Goal: Task Accomplishment & Management: Manage account settings

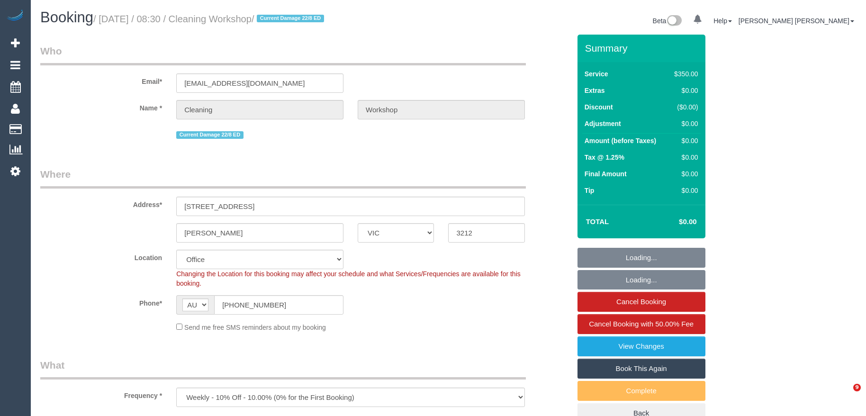
select select "VIC"
select select "number:28"
select select "object:682"
select select "300"
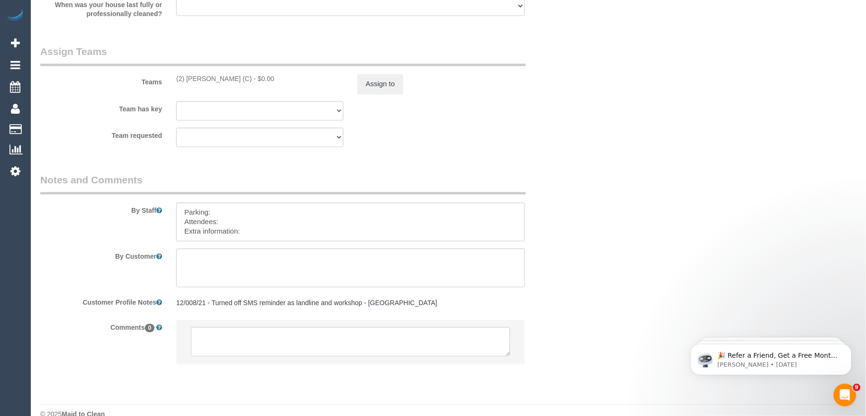
scroll to position [1470, 0]
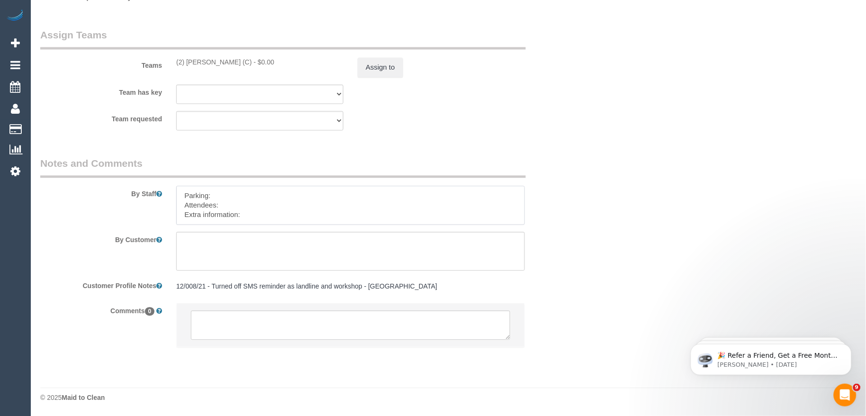
click at [252, 203] on textarea at bounding box center [350, 205] width 349 height 39
click at [274, 208] on textarea at bounding box center [350, 205] width 349 height 39
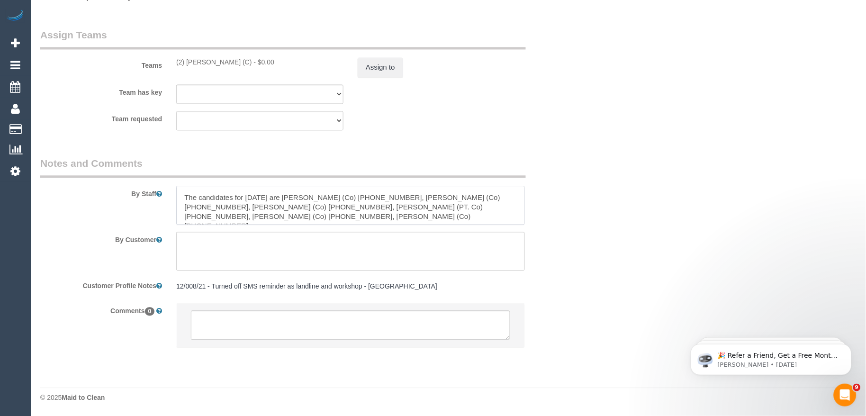
scroll to position [37, 0]
drag, startPoint x: 240, startPoint y: 214, endPoint x: 178, endPoint y: 199, distance: 64.2
click at [178, 199] on textarea at bounding box center [350, 205] width 349 height 39
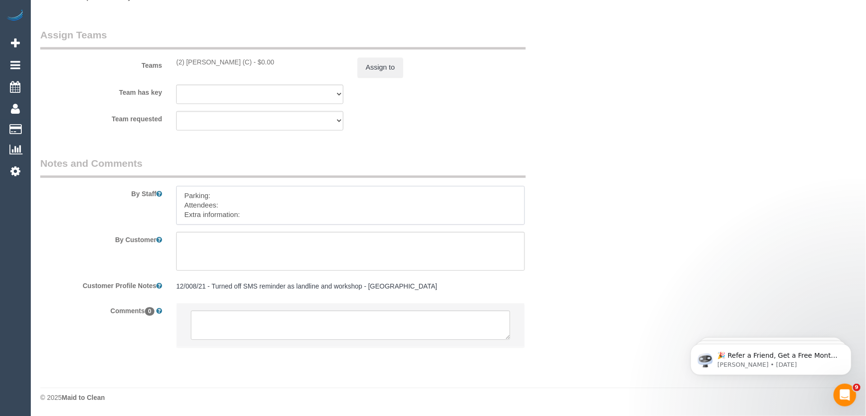
scroll to position [0, 0]
paste textarea "The candidates for tomorrow are Saajan Kumar + Sajid Khan (Co) +61481269020, +6…"
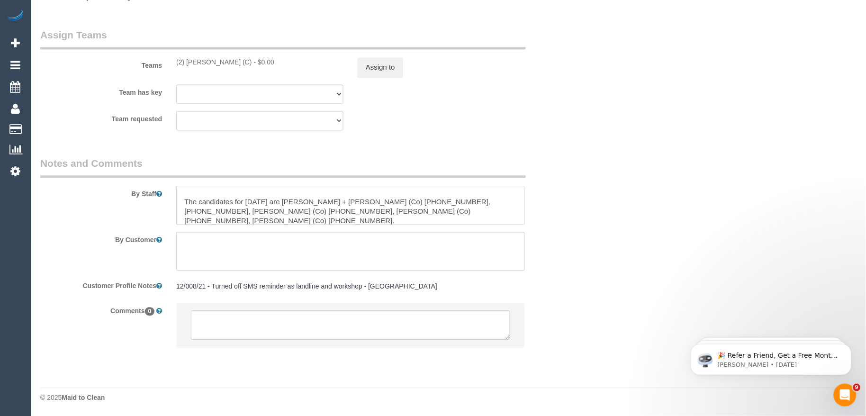
click at [241, 206] on textarea at bounding box center [350, 205] width 349 height 39
click at [205, 197] on textarea at bounding box center [350, 205] width 349 height 39
click at [189, 193] on textarea at bounding box center [350, 205] width 349 height 39
paste textarea "Candidates Details:"
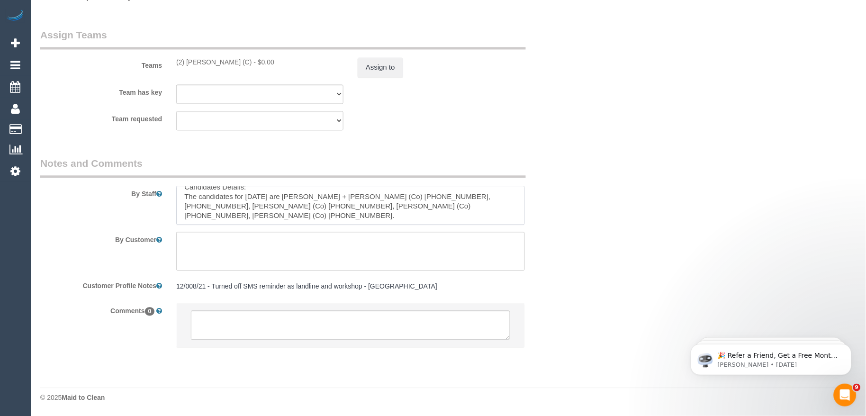
click at [248, 189] on textarea at bounding box center [350, 205] width 349 height 39
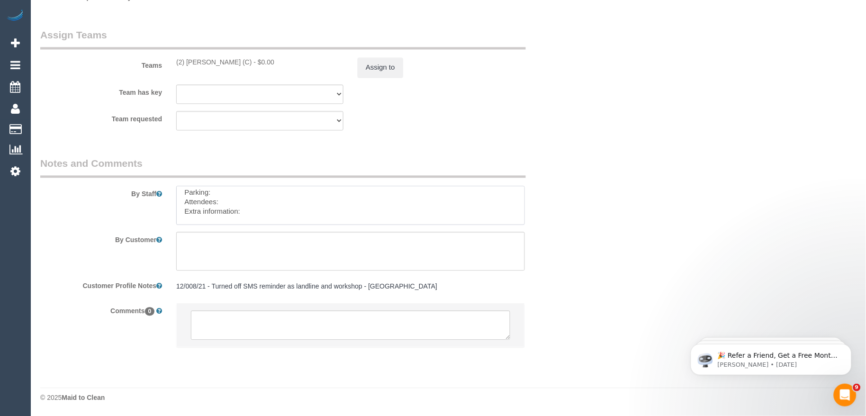
scroll to position [13, 0]
paste textarea "Workshop Customer's Name and Contact No.:"
paste textarea "Akshay and Shweta"
click at [278, 218] on textarea at bounding box center [350, 205] width 349 height 39
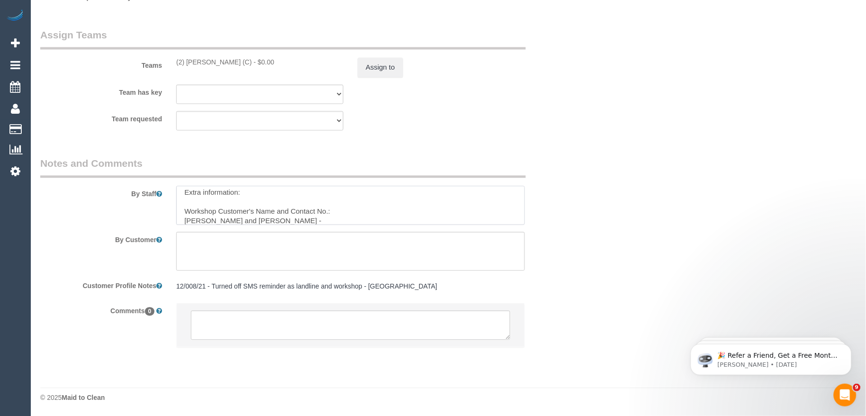
paste textarea "451473330, 0452584850"
click at [255, 218] on textarea at bounding box center [350, 205] width 349 height 39
click at [442, 197] on textarea at bounding box center [350, 205] width 349 height 39
click at [303, 203] on textarea at bounding box center [350, 205] width 349 height 39
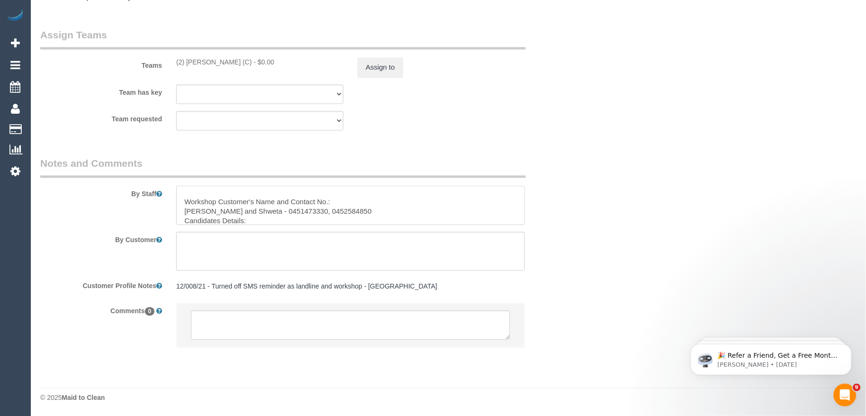
click at [185, 218] on textarea at bounding box center [350, 205] width 349 height 39
click at [294, 190] on textarea at bounding box center [350, 205] width 349 height 39
click at [311, 188] on textarea at bounding box center [350, 205] width 349 height 39
click at [290, 200] on textarea at bounding box center [350, 205] width 349 height 39
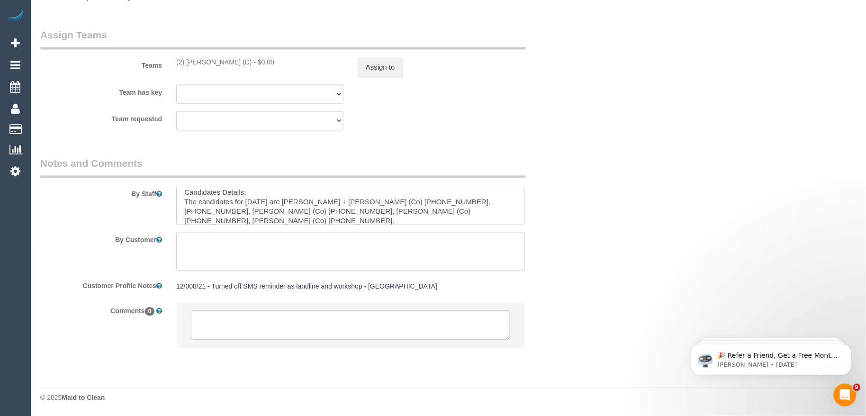
drag, startPoint x: 289, startPoint y: 202, endPoint x: 183, endPoint y: 202, distance: 106.1
click at [183, 202] on textarea at bounding box center [350, 205] width 349 height 39
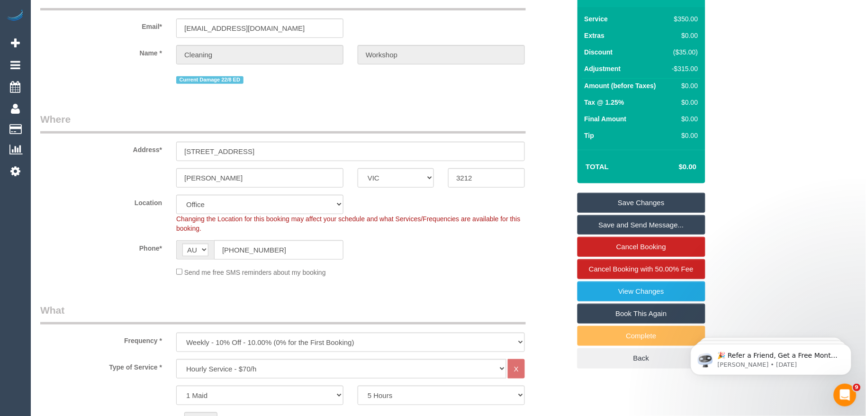
scroll to position [0, 0]
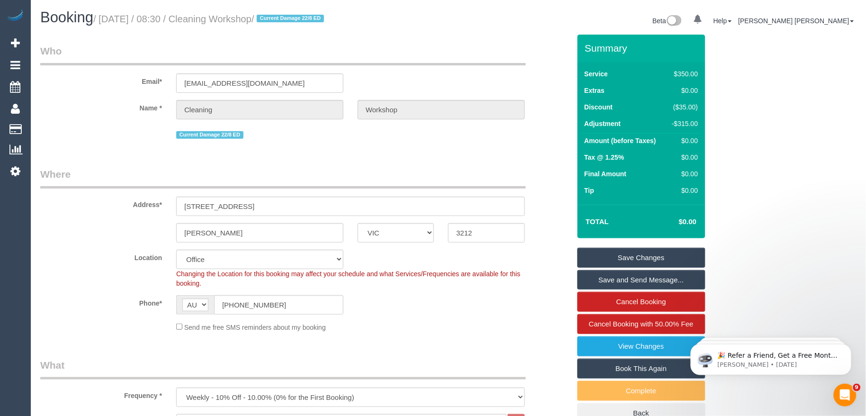
type textarea "Parking: Attendees: Extra information: Workshop Customer's Name and Contact No.…"
click at [614, 264] on link "Save Changes" at bounding box center [641, 258] width 128 height 20
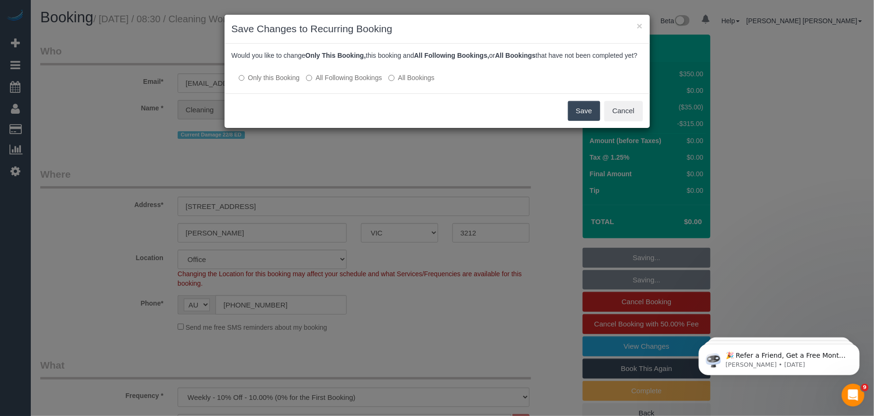
click at [575, 119] on button "Save" at bounding box center [584, 111] width 32 height 20
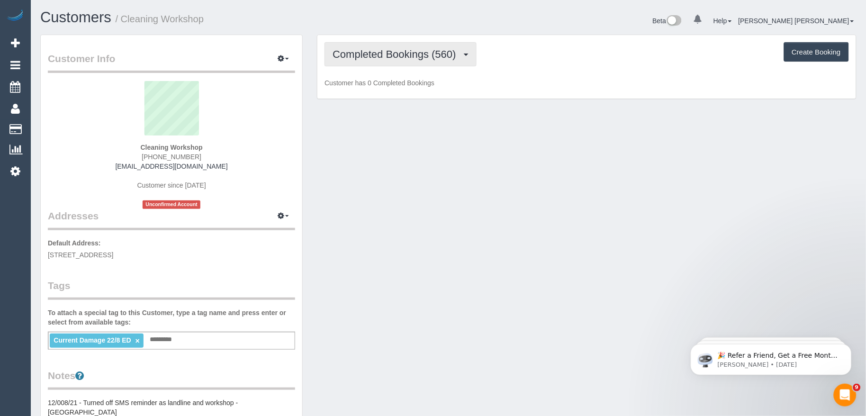
click at [401, 58] on span "Completed Bookings (560)" at bounding box center [397, 54] width 128 height 12
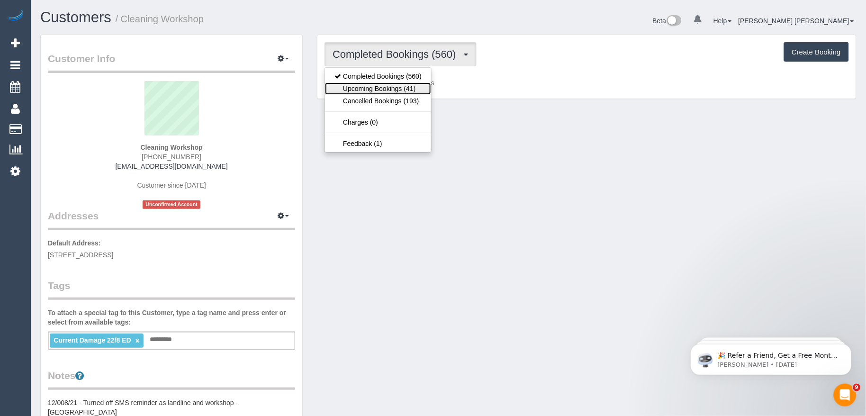
click at [389, 89] on link "Upcoming Bookings (41)" at bounding box center [378, 88] width 106 height 12
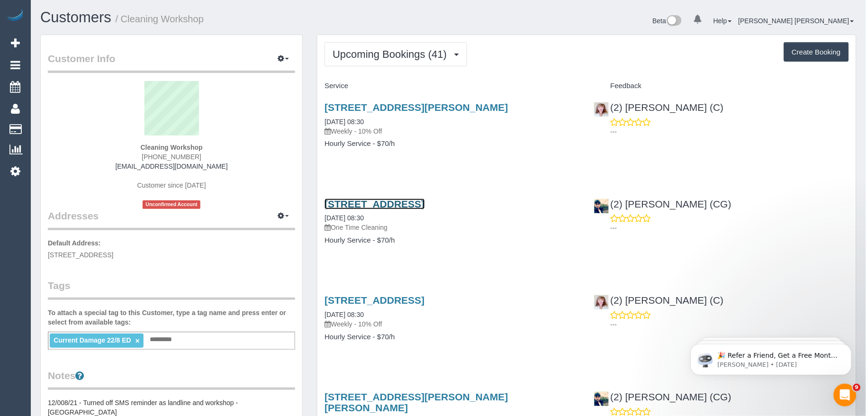
click at [424, 202] on link "12 Riverbank Drive, Maribyrnong, VIC 3032" at bounding box center [374, 203] width 100 height 11
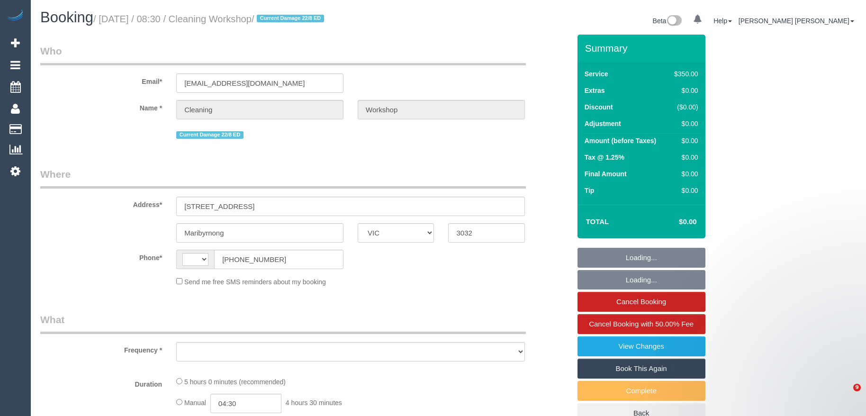
select select "VIC"
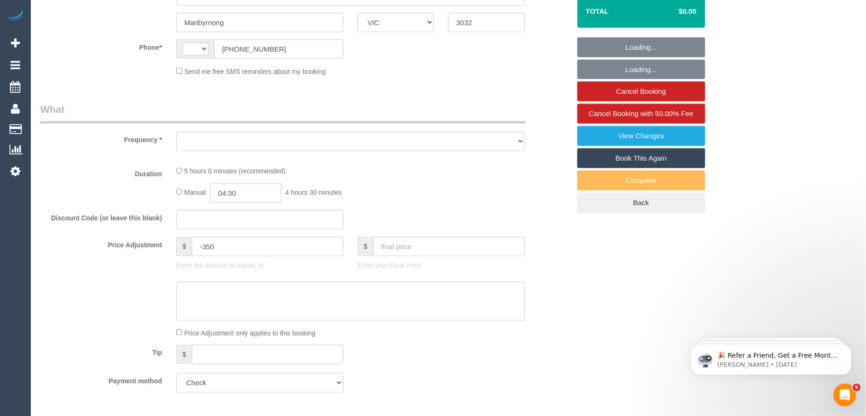
select select "object:278"
select select "300"
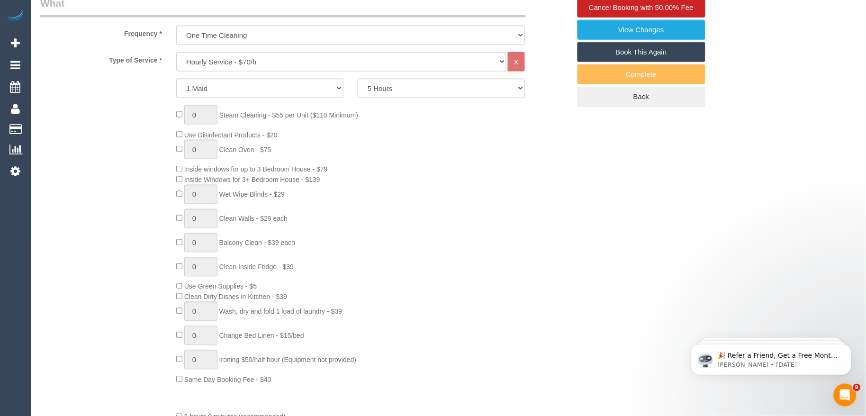
select select "string:AU"
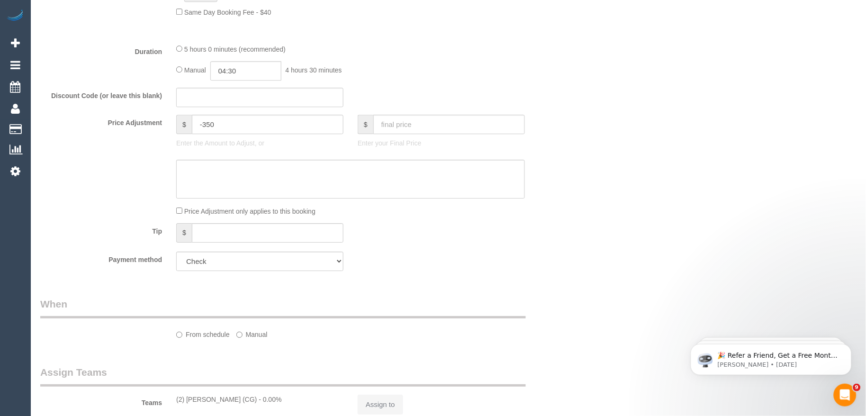
select select "number:28"
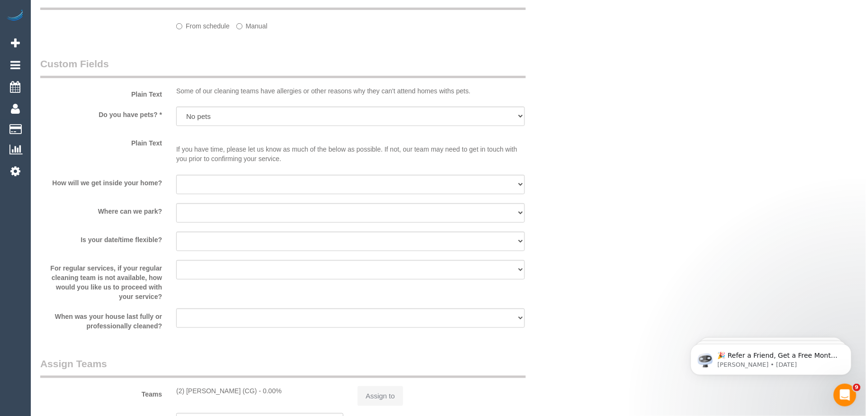
select select "object:842"
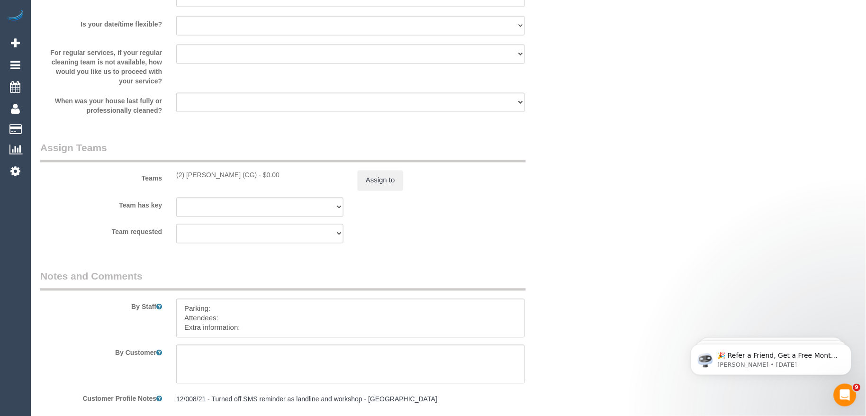
scroll to position [1389, 0]
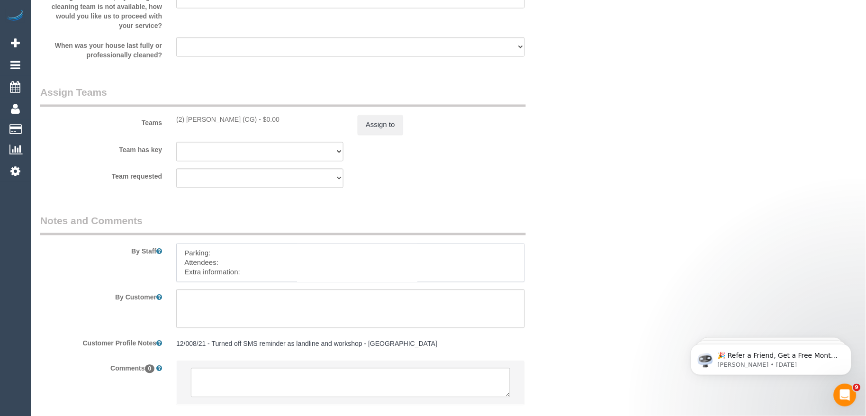
click at [257, 278] on textarea at bounding box center [350, 262] width 349 height 39
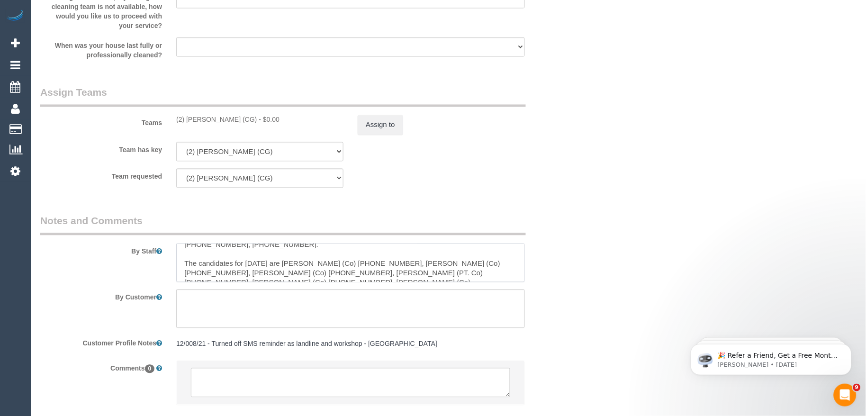
drag, startPoint x: 243, startPoint y: 283, endPoint x: 180, endPoint y: 263, distance: 65.6
click at [180, 263] on textarea at bounding box center [350, 262] width 349 height 39
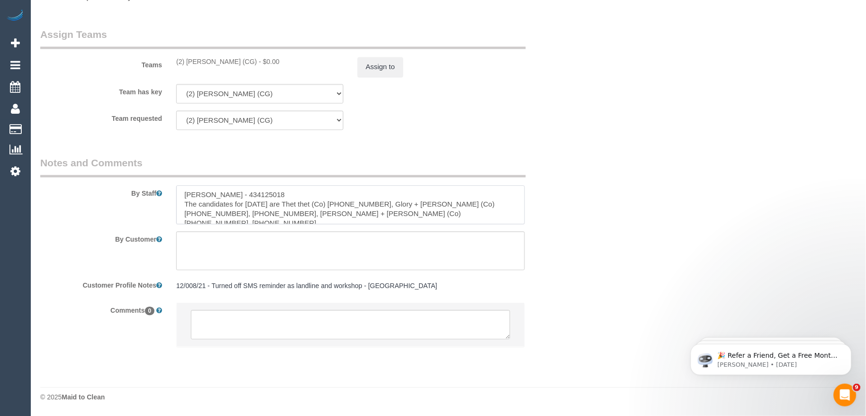
scroll to position [57, 0]
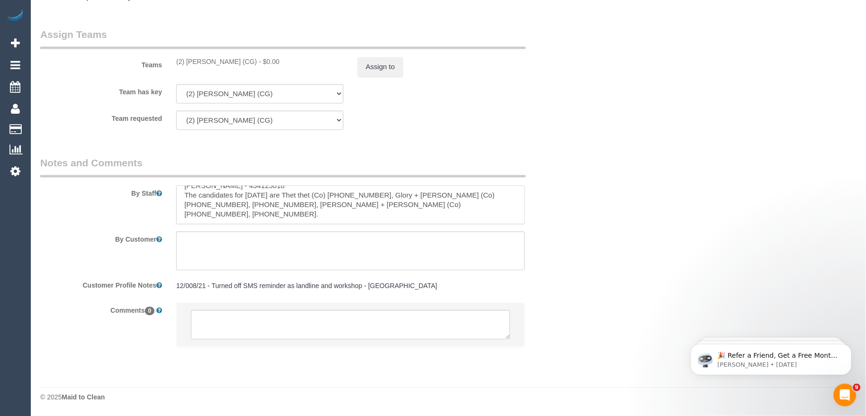
click at [389, 203] on textarea at bounding box center [350, 205] width 349 height 39
drag, startPoint x: 415, startPoint y: 205, endPoint x: 275, endPoint y: 205, distance: 140.7
click at [275, 205] on textarea at bounding box center [350, 205] width 349 height 39
click at [208, 205] on textarea at bounding box center [350, 205] width 349 height 39
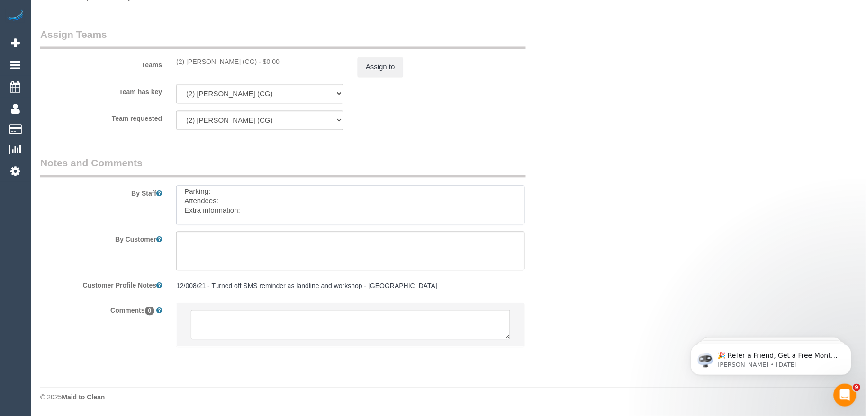
scroll to position [32, 0]
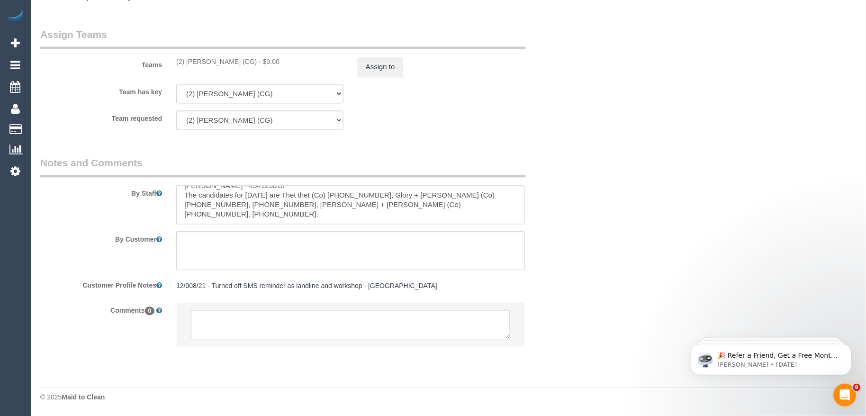
drag, startPoint x: 186, startPoint y: 201, endPoint x: 418, endPoint y: 210, distance: 232.8
click at [418, 210] on textarea at bounding box center [350, 205] width 349 height 39
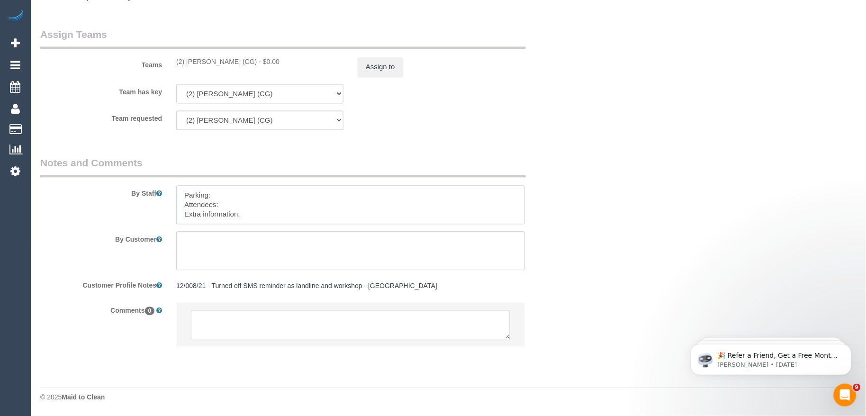
paste textarea "The candidates for [DATE] are SM Akramul (Co) [PHONE_NUMBER], Luban (Co) [PHONE…"
drag, startPoint x: 286, startPoint y: 204, endPoint x: 164, endPoint y: 202, distance: 121.7
click at [164, 202] on div "By Staff" at bounding box center [305, 190] width 544 height 68
click at [254, 204] on textarea at bounding box center [350, 205] width 349 height 39
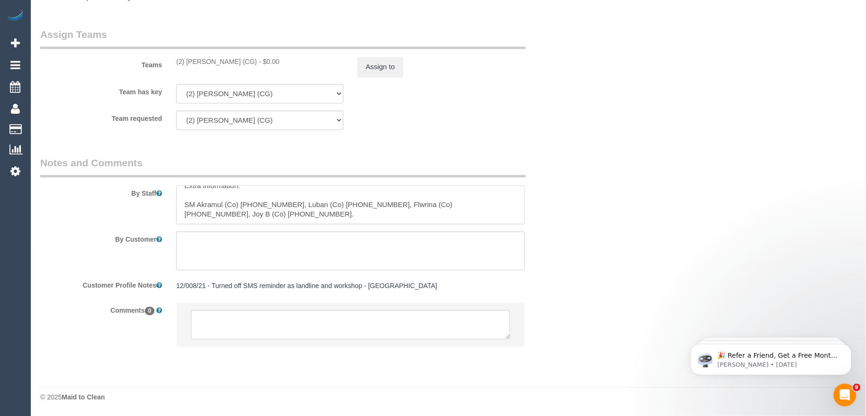
click at [212, 194] on textarea at bounding box center [350, 205] width 349 height 39
paste textarea "Candidates Details:"
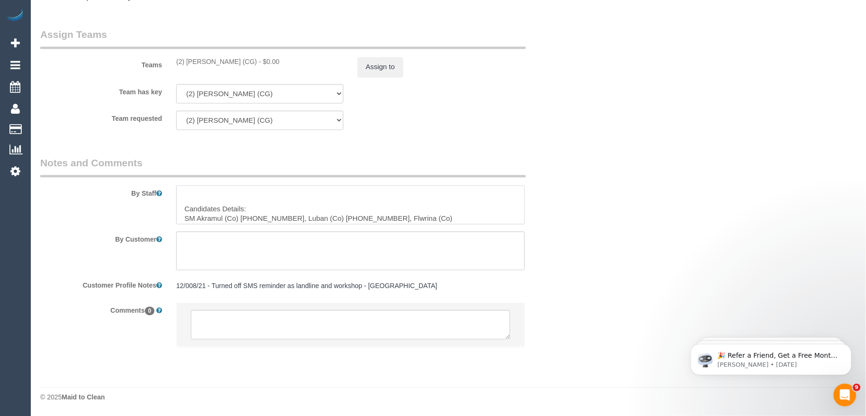
scroll to position [43, 0]
click at [253, 191] on textarea at bounding box center [350, 205] width 349 height 39
paste textarea "Workshop Customer's Name and Contact No.:"
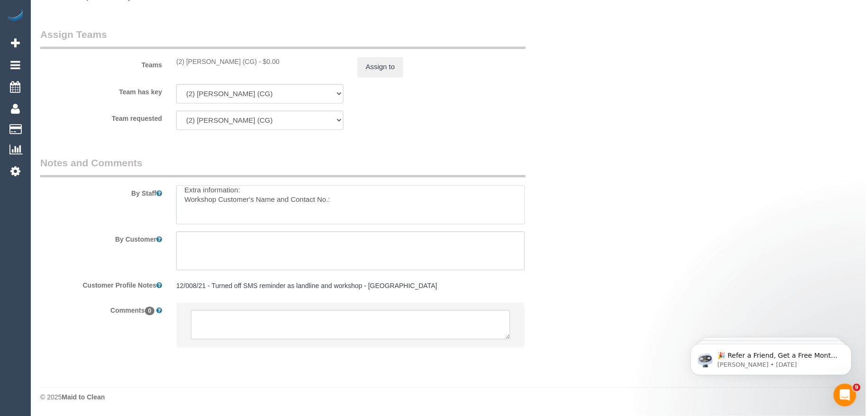
paste textarea "[PERSON_NAME]"
paste textarea "434125018"
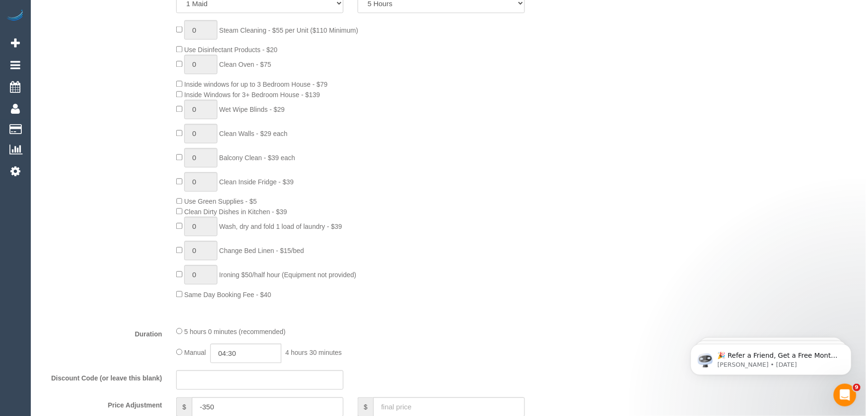
scroll to position [0, 0]
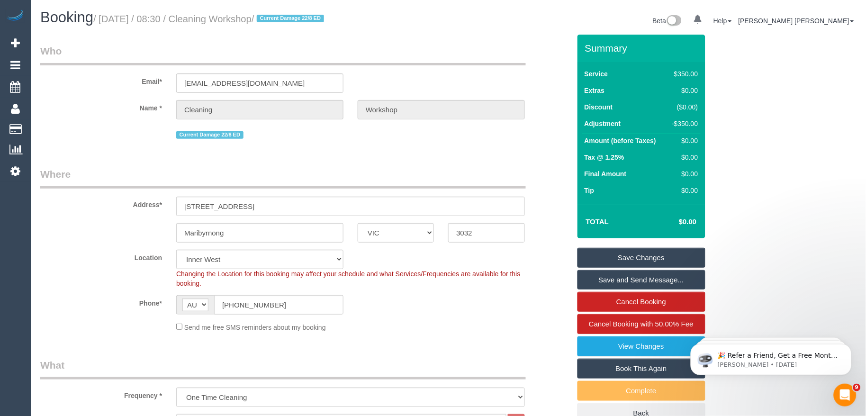
type textarea "Parking: Attendees: Extra information: Workshop Customer's Name and Contact No.…"
click at [633, 252] on link "Save Changes" at bounding box center [641, 258] width 128 height 20
